Goal: Find specific page/section: Find specific page/section

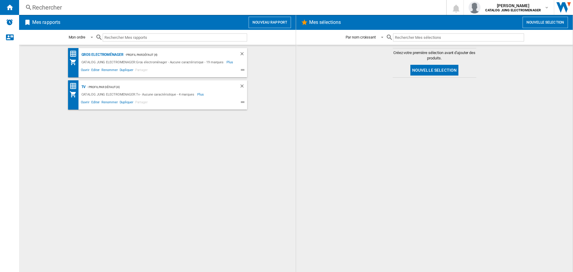
drag, startPoint x: 124, startPoint y: 35, endPoint x: 127, endPoint y: 36, distance: 3.1
click at [125, 36] on input "text" at bounding box center [175, 37] width 144 height 8
paste input "SI1F7845B"
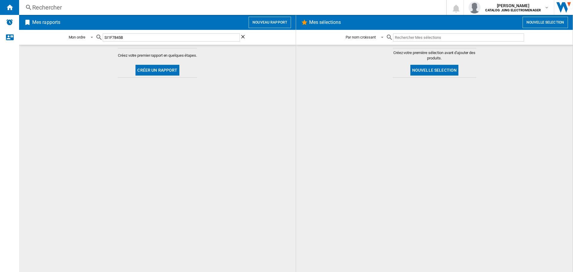
type input "SI1F7845B"
click at [86, 4] on div "Rechercher" at bounding box center [231, 7] width 398 height 8
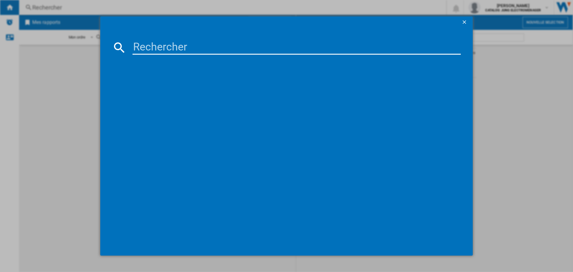
click at [227, 41] on input at bounding box center [296, 47] width 328 height 14
paste input "SI1F7845B"
type input "SI1F7845B"
click at [163, 86] on div "SMEG SI1F7845B NOIR" at bounding box center [290, 86] width 322 height 6
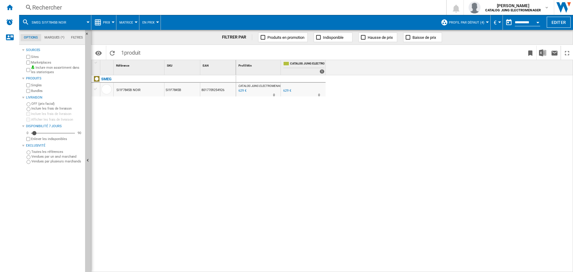
drag, startPoint x: 186, startPoint y: 205, endPoint x: 185, endPoint y: 132, distance: 73.4
click at [187, 203] on div "SMEG SI1F7845B NOIR SI1F7845B 8017709254926" at bounding box center [163, 172] width 145 height 194
click at [63, 10] on div "Rechercher" at bounding box center [231, 7] width 398 height 8
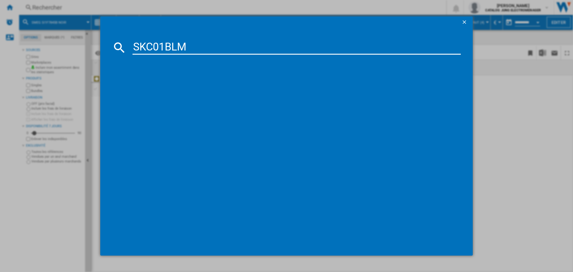
type input "SKC01BLM"
click at [464, 21] on ng-md-icon "getI18NText('BUTTONS.CLOSE_DIALOG')" at bounding box center [464, 22] width 7 height 7
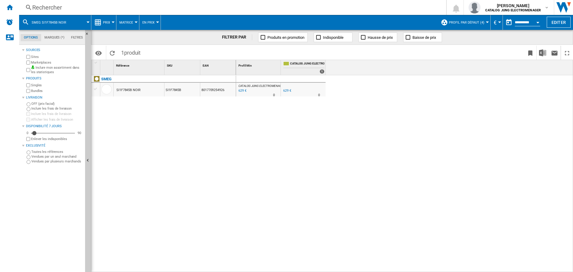
click at [56, 8] on div "Rechercher" at bounding box center [231, 7] width 398 height 8
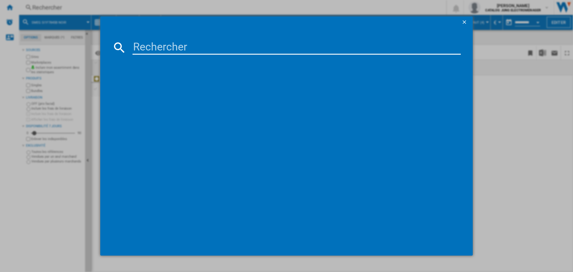
type input "SKC01BLM"
